Goal: Information Seeking & Learning: Learn about a topic

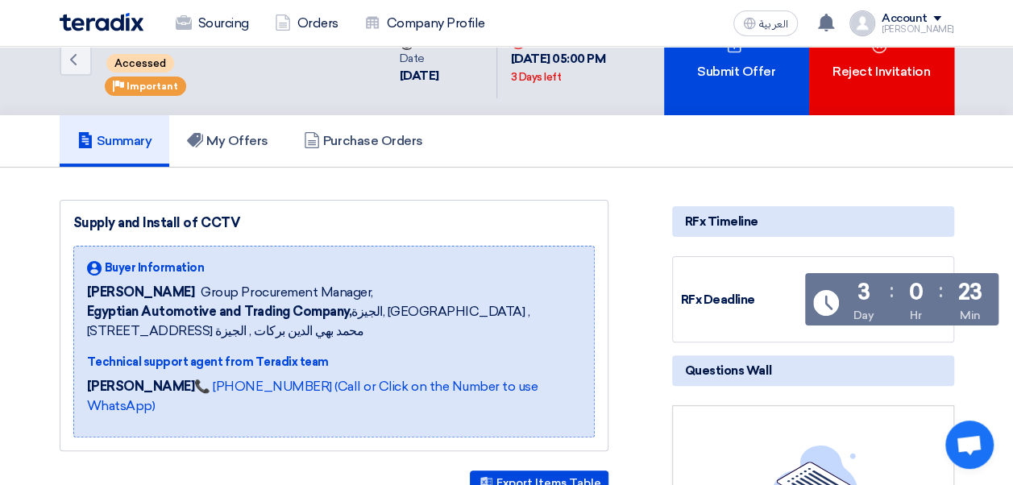
scroll to position [11, 0]
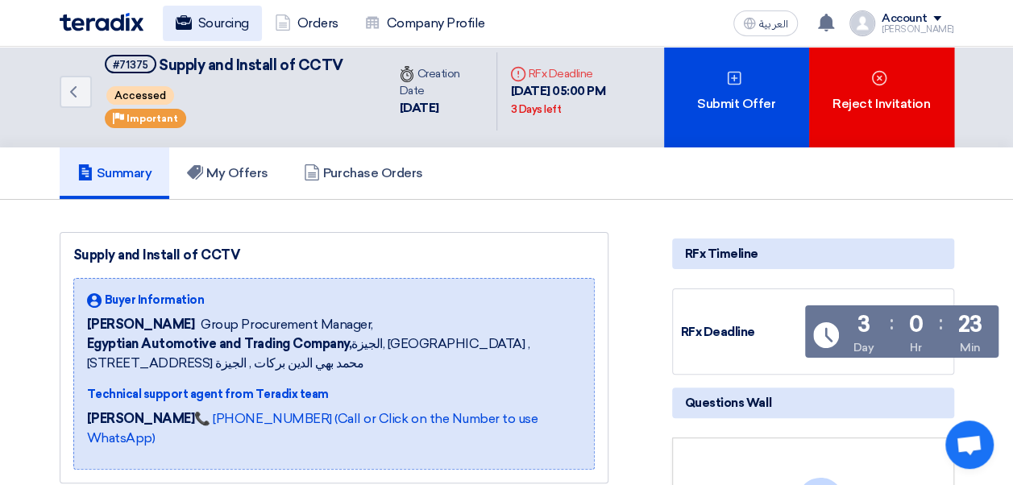
click at [234, 31] on link "Sourcing" at bounding box center [212, 23] width 99 height 35
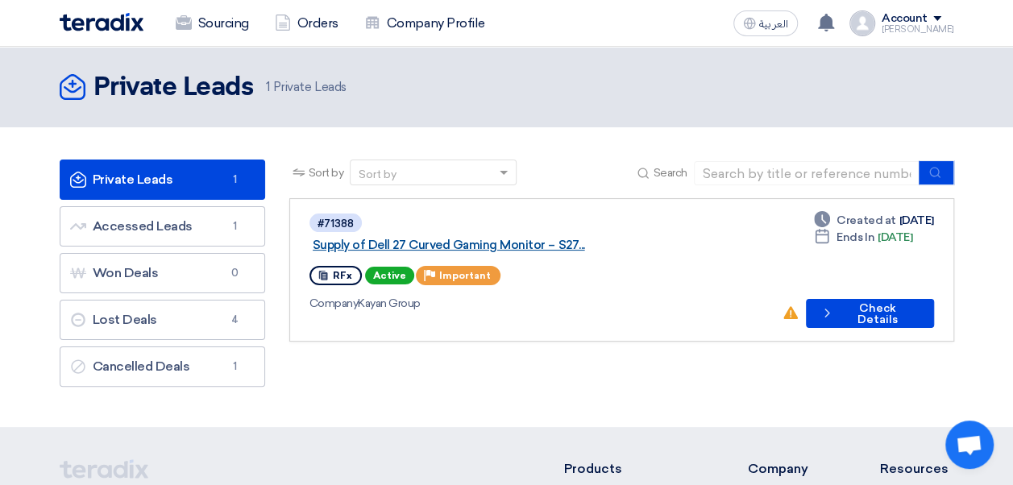
click at [576, 238] on link "Supply of Dell 27 Curved Gaming Monitor – S27..." at bounding box center [514, 245] width 403 height 15
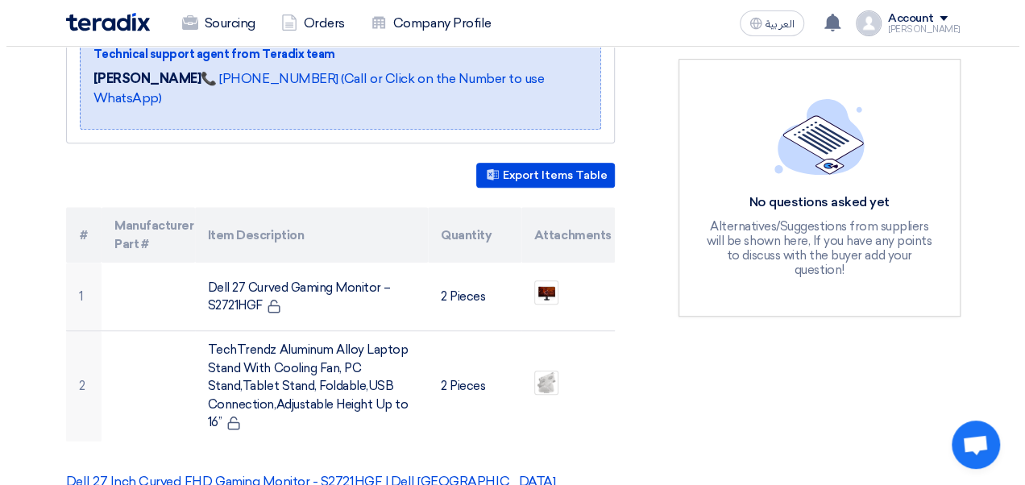
scroll to position [454, 0]
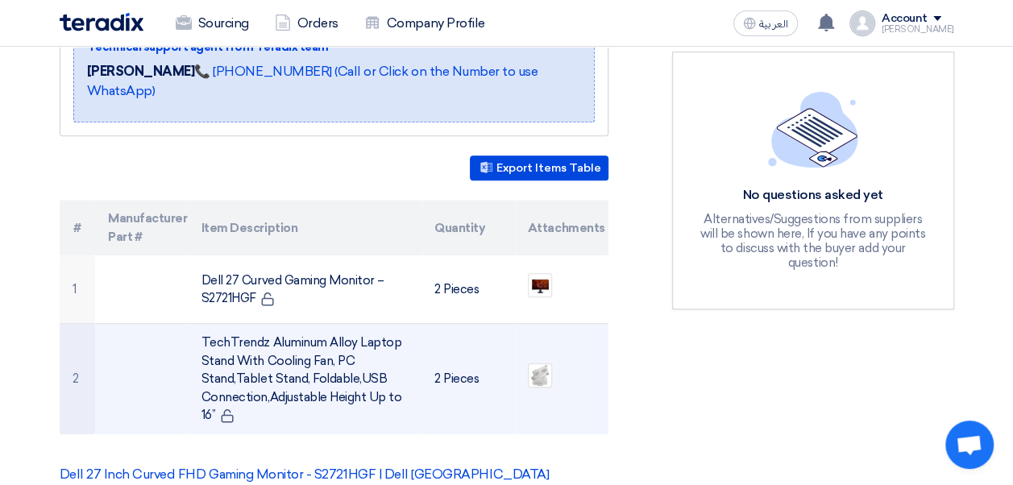
drag, startPoint x: 400, startPoint y: 359, endPoint x: 202, endPoint y: 301, distance: 206.5
click at [202, 324] on td "TechTrendz Aluminum Alloy Laptop Stand With Cooling Fan, PC Stand,Tablet Stand,…" at bounding box center [305, 379] width 233 height 110
copy td "TechTrendz Aluminum Alloy Laptop Stand With Cooling Fan, PC Stand,Tablet Stand,…"
click at [536, 363] on img at bounding box center [540, 375] width 23 height 25
